Goal: Information Seeking & Learning: Learn about a topic

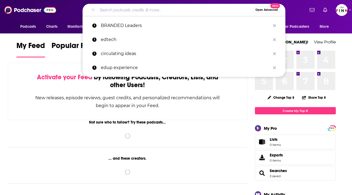
click at [132, 12] on input "Search podcasts, credits, & more..." at bounding box center [175, 10] width 156 height 9
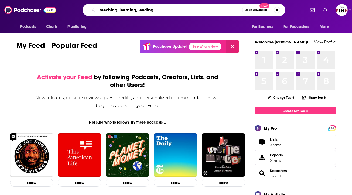
type input "teaching, learning, leading"
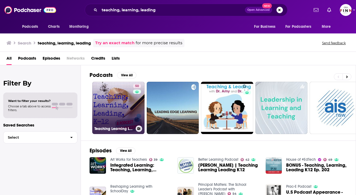
click at [92, 84] on link "50 Teaching Learning Leading K-12" at bounding box center [118, 108] width 52 height 52
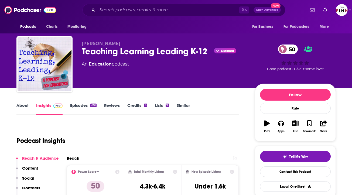
click at [29, 103] on link "About" at bounding box center [22, 109] width 12 height 12
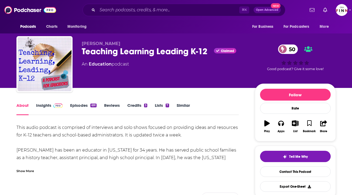
click at [34, 168] on div "Show More" at bounding box center [25, 170] width 18 height 5
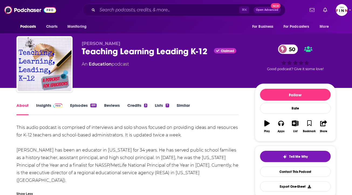
click at [63, 103] on link "Insights" at bounding box center [49, 109] width 27 height 12
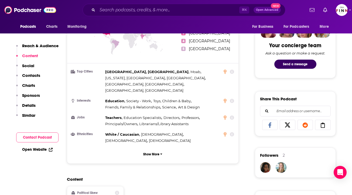
scroll to position [337, 0]
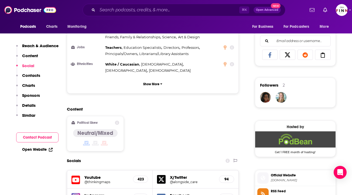
click at [80, 193] on img at bounding box center [75, 197] width 9 height 9
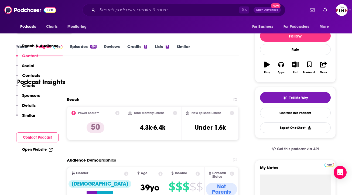
scroll to position [0, 0]
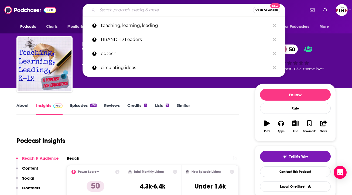
click at [163, 9] on input "Search podcasts, credits, & more..." at bounding box center [175, 10] width 156 height 9
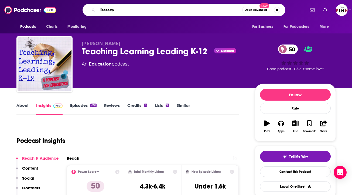
type input "literacy"
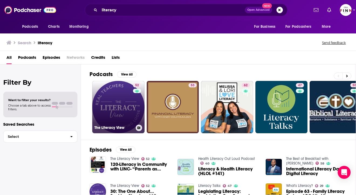
click at [97, 94] on link "52 The Literacy View" at bounding box center [118, 107] width 52 height 52
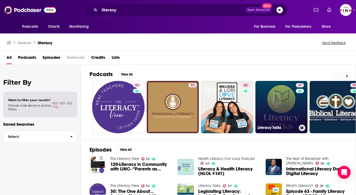
click at [255, 93] on link "47 Literacy Talks" at bounding box center [281, 107] width 52 height 52
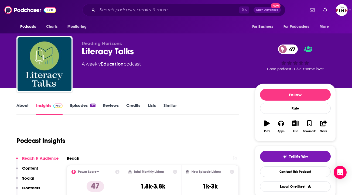
click at [95, 103] on link "Episodes 97" at bounding box center [82, 109] width 25 height 12
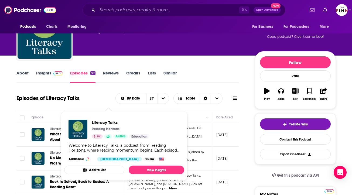
scroll to position [36, 0]
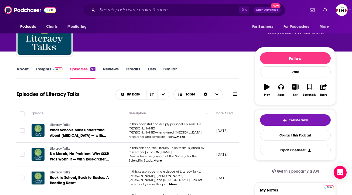
click at [63, 66] on link "Insights" at bounding box center [49, 72] width 27 height 12
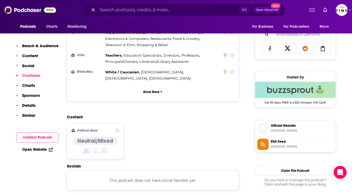
scroll to position [328, 0]
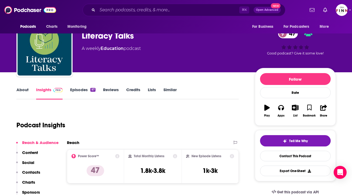
scroll to position [15, 0]
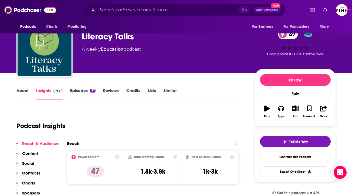
click at [29, 88] on link "About" at bounding box center [22, 94] width 12 height 12
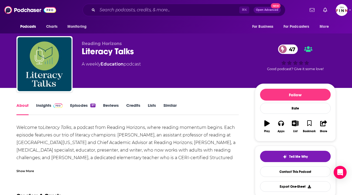
click at [34, 168] on div "Show More" at bounding box center [25, 170] width 18 height 5
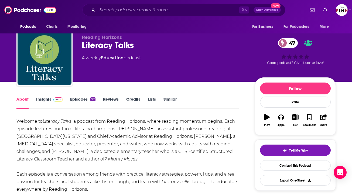
scroll to position [5, 0]
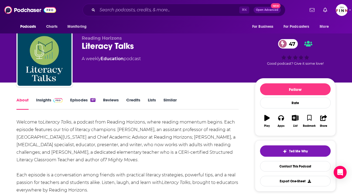
click at [63, 97] on link "Insights" at bounding box center [49, 103] width 27 height 12
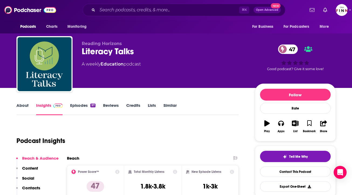
click at [95, 103] on link "Episodes 97" at bounding box center [82, 109] width 25 height 12
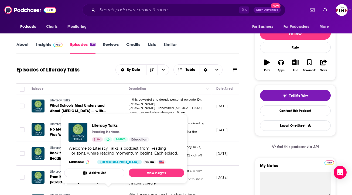
scroll to position [9, 0]
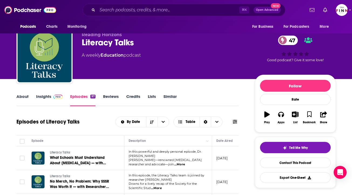
click at [63, 94] on span at bounding box center [57, 96] width 12 height 5
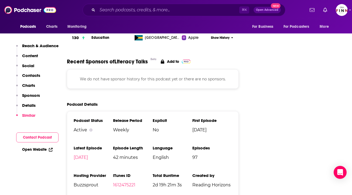
scroll to position [629, 0]
